Goal: Task Accomplishment & Management: Manage account settings

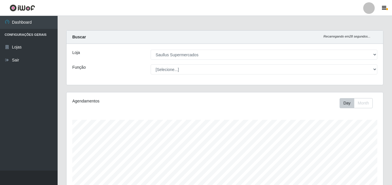
select select "423"
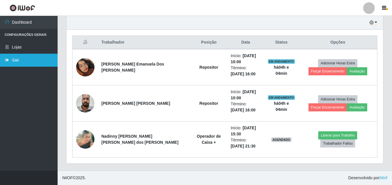
scroll to position [203, 0]
click at [30, 58] on link "Sair" at bounding box center [29, 60] width 58 height 13
